Goal: Task Accomplishment & Management: Manage account settings

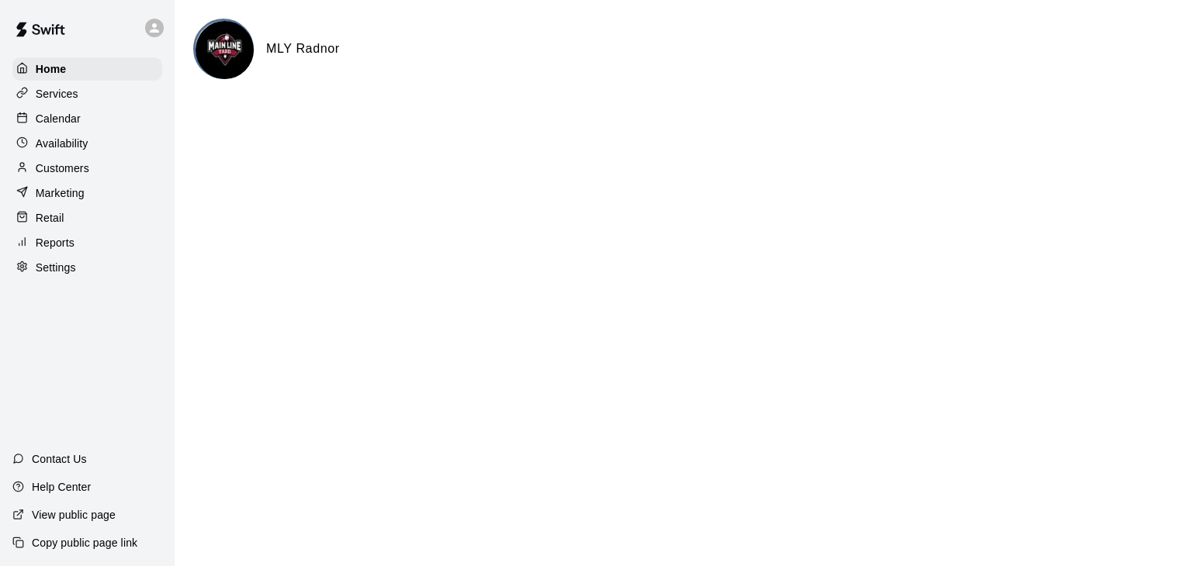
click at [45, 124] on p "Calendar" at bounding box center [58, 119] width 45 height 16
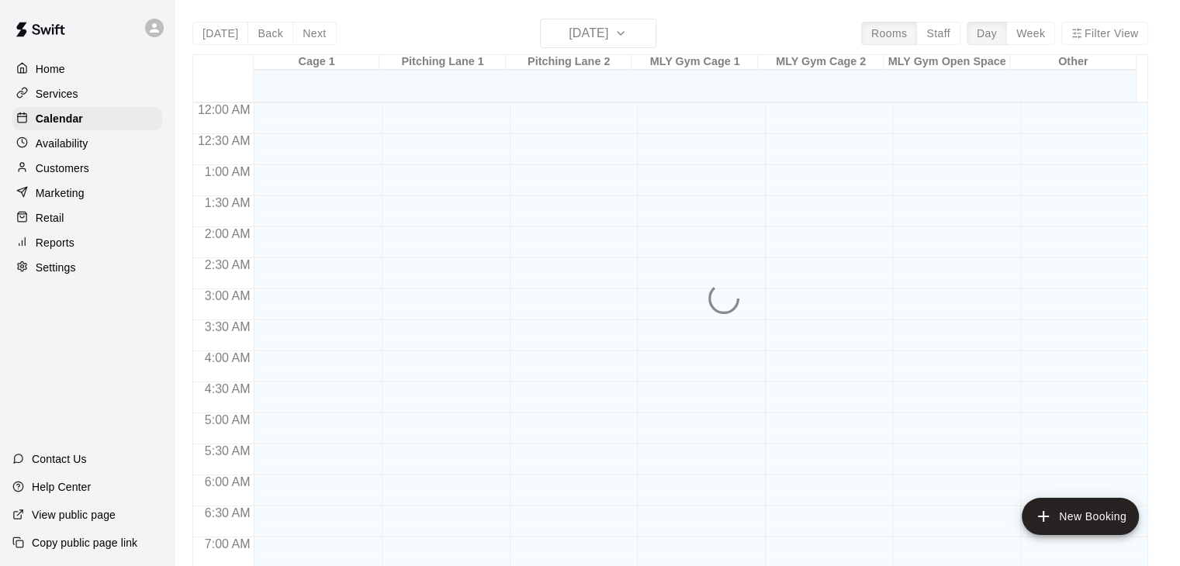
scroll to position [913, 0]
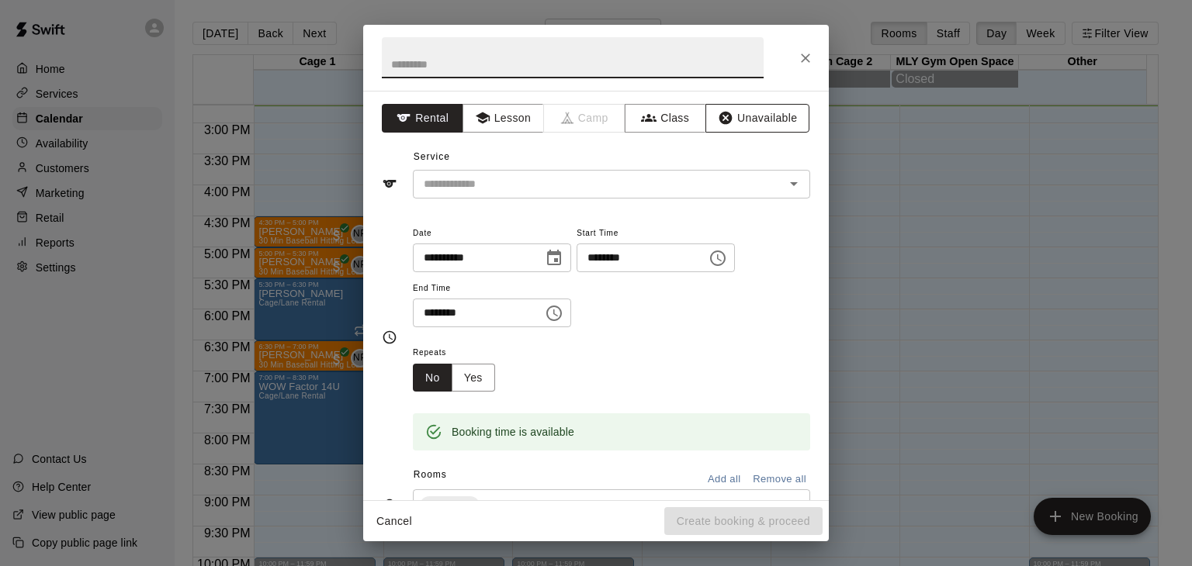
click at [742, 119] on button "Unavailable" at bounding box center [757, 118] width 104 height 29
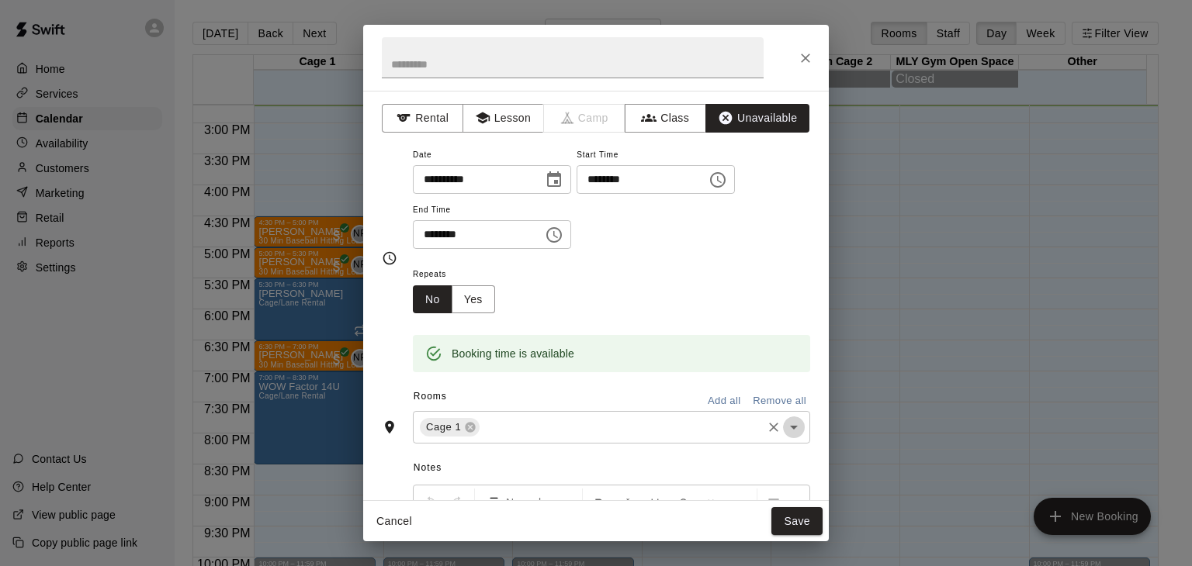
click at [785, 429] on icon "Open" at bounding box center [794, 427] width 19 height 19
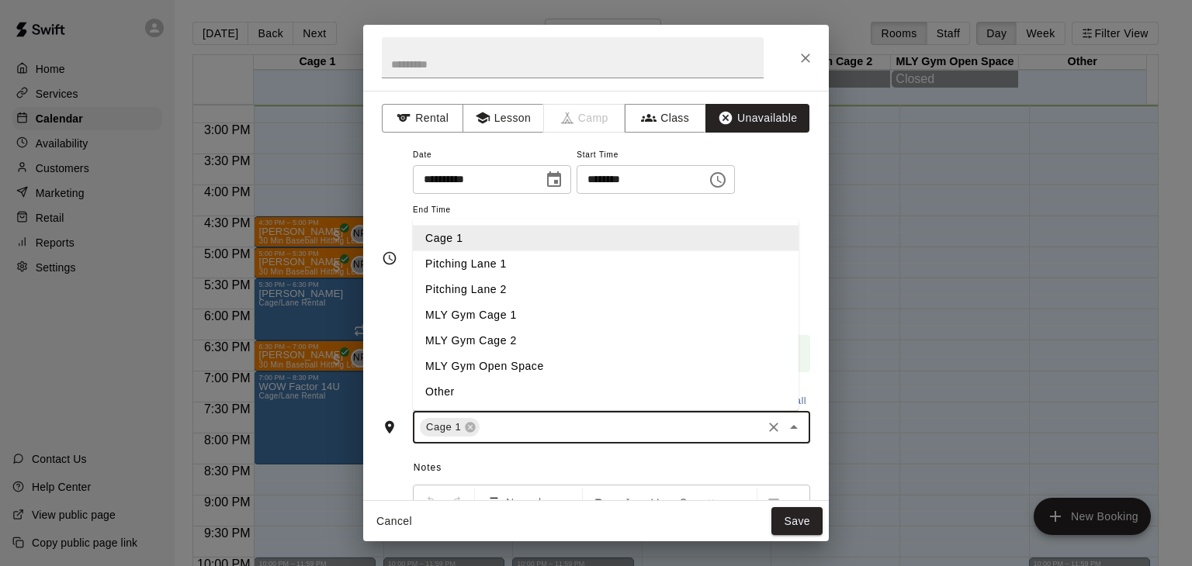
click at [523, 268] on li "Pitching Lane 1" at bounding box center [606, 264] width 386 height 26
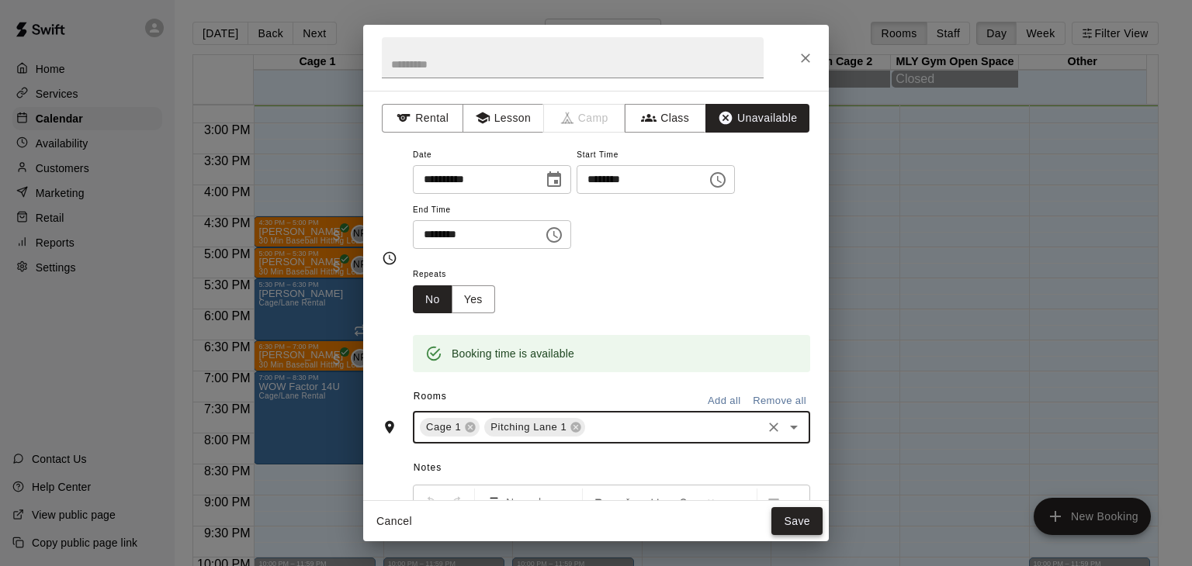
click at [799, 521] on button "Save" at bounding box center [796, 522] width 51 height 29
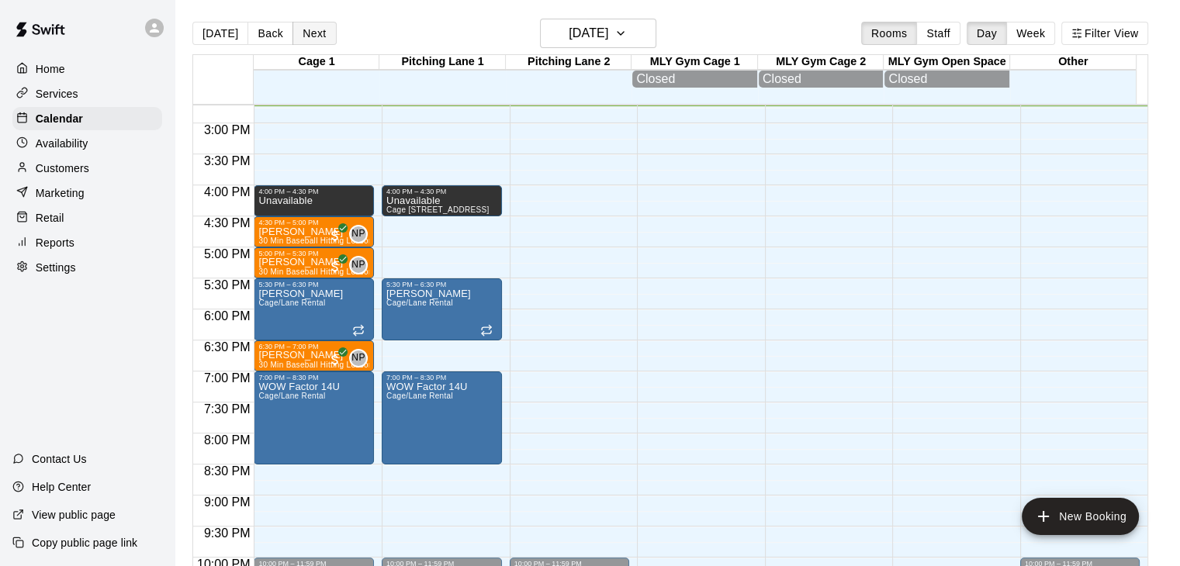
click at [319, 34] on button "Next" at bounding box center [314, 33] width 43 height 23
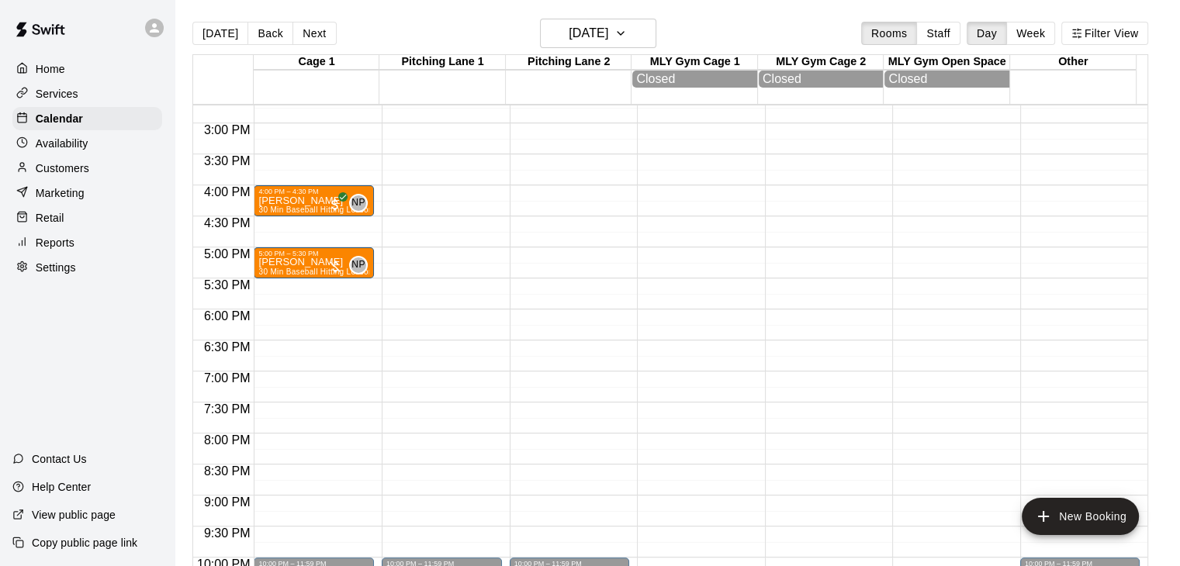
click at [320, 34] on button "Next" at bounding box center [314, 33] width 43 height 23
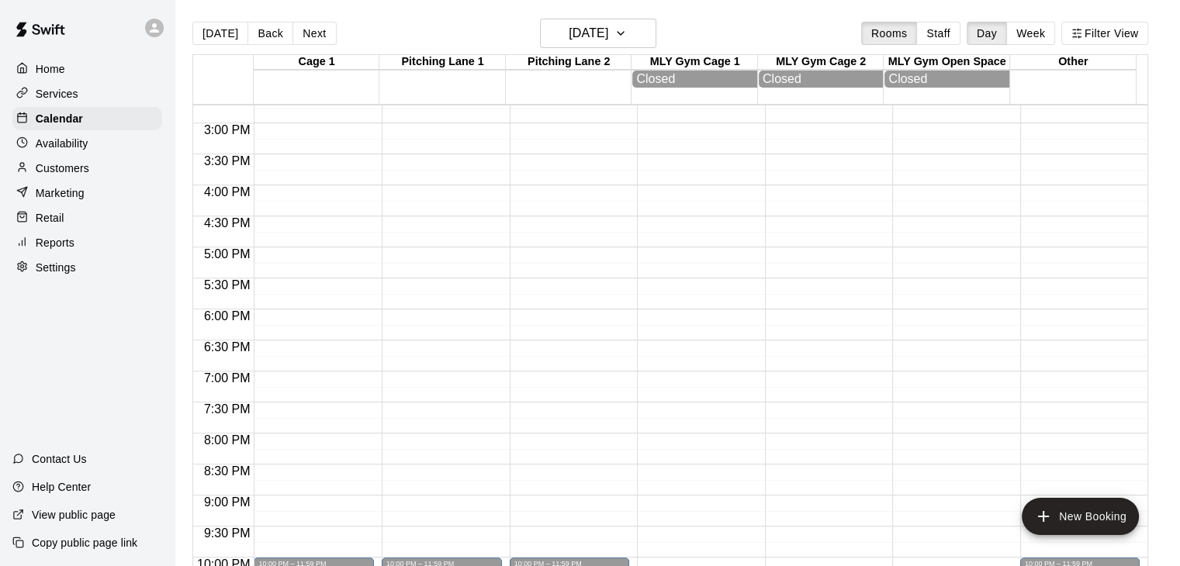
scroll to position [991, 0]
